Goal: Find specific page/section: Find specific page/section

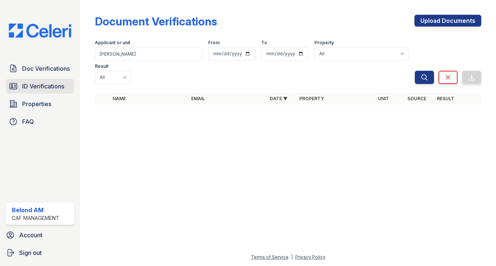
click at [31, 87] on span "ID Verifications" at bounding box center [43, 86] width 42 height 9
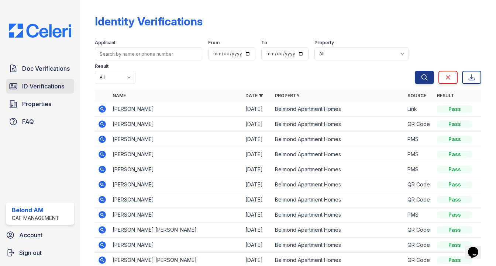
click at [29, 86] on span "ID Verifications" at bounding box center [43, 86] width 42 height 9
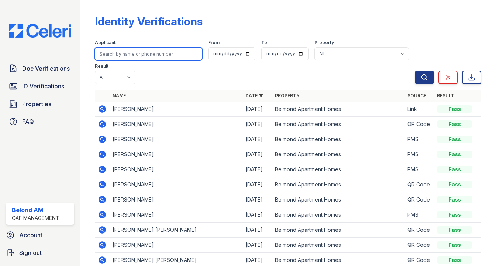
click at [139, 56] on input "search" at bounding box center [148, 53] width 107 height 13
click at [74, 120] on div "Doc Verifications ID Verifications Properties FAQ" at bounding box center [40, 95] width 74 height 68
